Goal: Information Seeking & Learning: Check status

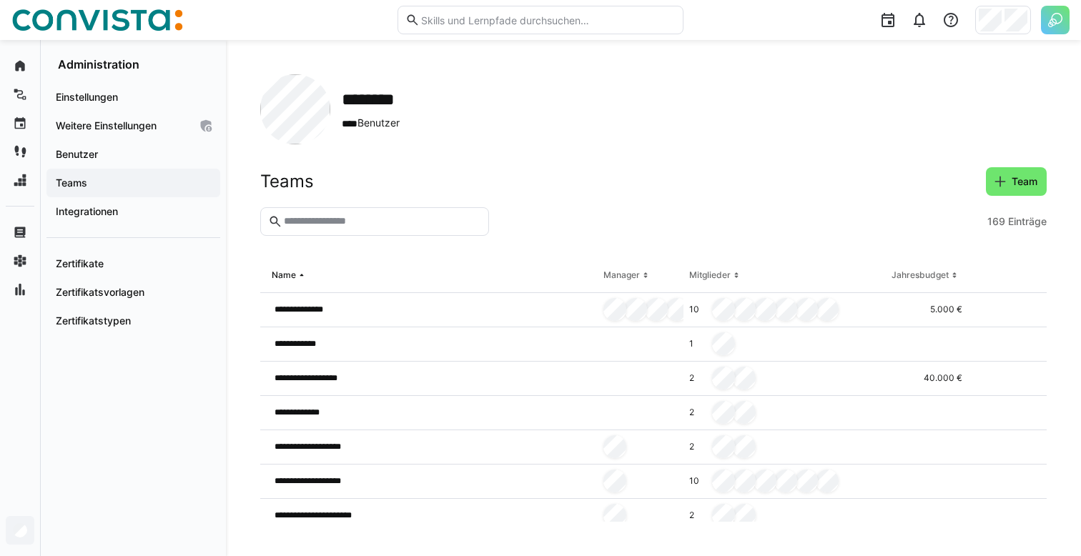
scroll to position [5573, 0]
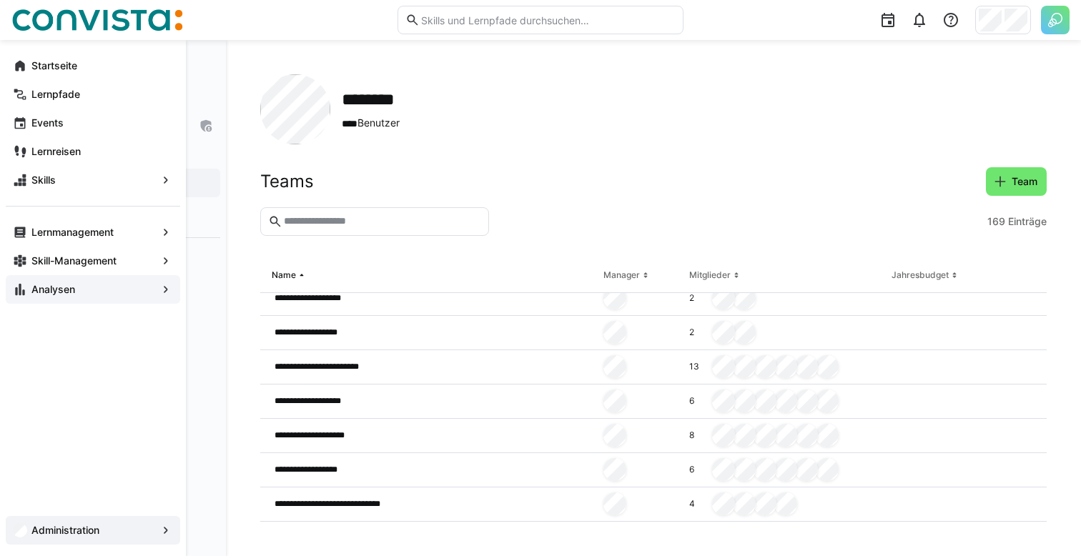
click at [30, 287] on span "Analysen" at bounding box center [92, 289] width 127 height 14
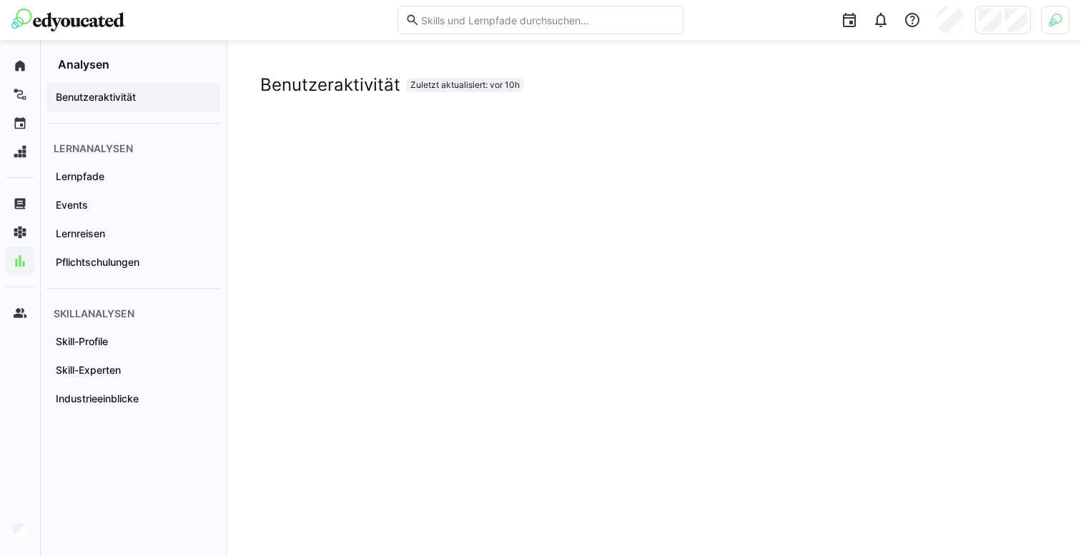
click at [406, 84] on span "Zuletzt aktualisiert: vor 10h" at bounding box center [465, 85] width 118 height 14
drag, startPoint x: 412, startPoint y: 84, endPoint x: 521, endPoint y: 92, distance: 109.7
click at [520, 91] on span "Zuletzt aktualisiert: vor 10h" at bounding box center [464, 84] width 109 height 11
click at [521, 92] on eds-badge "Zuletzt aktualisiert: vor 10h" at bounding box center [465, 85] width 118 height 14
click at [325, 87] on h2 "Benutzeraktivität" at bounding box center [330, 84] width 140 height 21
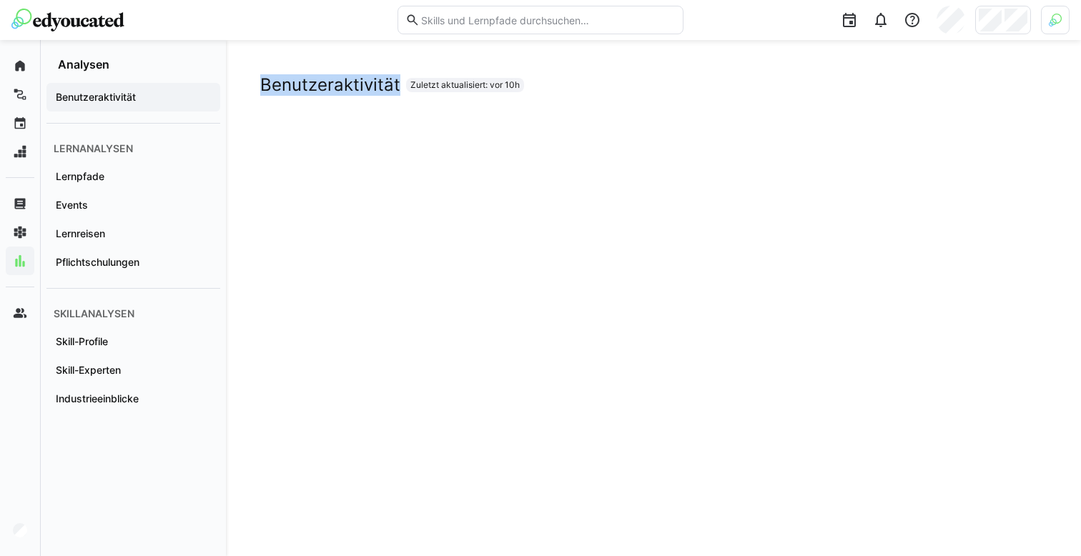
click at [325, 87] on h2 "Benutzeraktivität" at bounding box center [330, 84] width 140 height 21
click at [268, 83] on h2 "Benutzeraktivität" at bounding box center [330, 84] width 140 height 21
drag, startPoint x: 248, startPoint y: 82, endPoint x: 450, endPoint y: 96, distance: 202.2
